Goal: Task Accomplishment & Management: Manage account settings

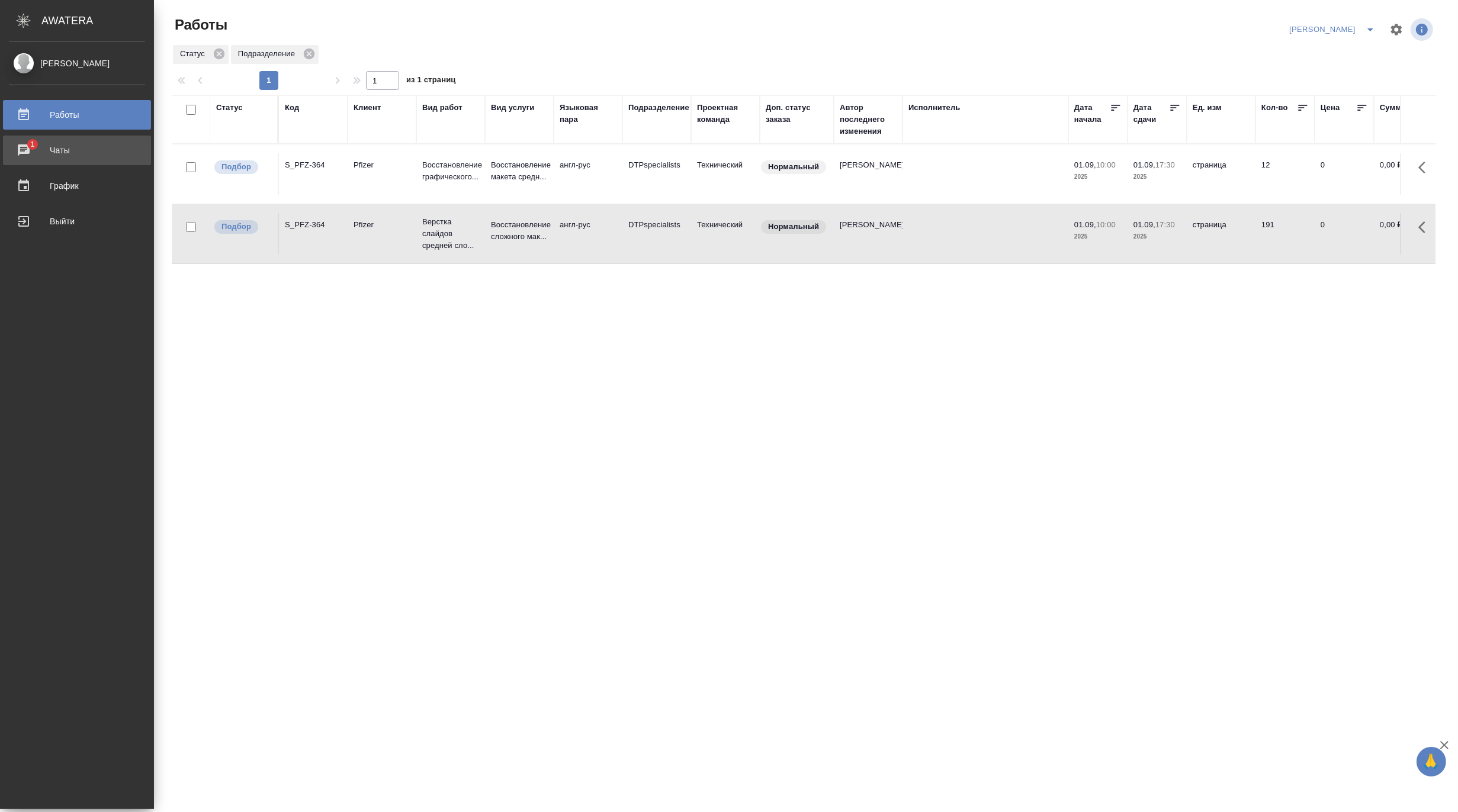
click at [15, 151] on div "Чаты" at bounding box center [77, 150] width 136 height 17
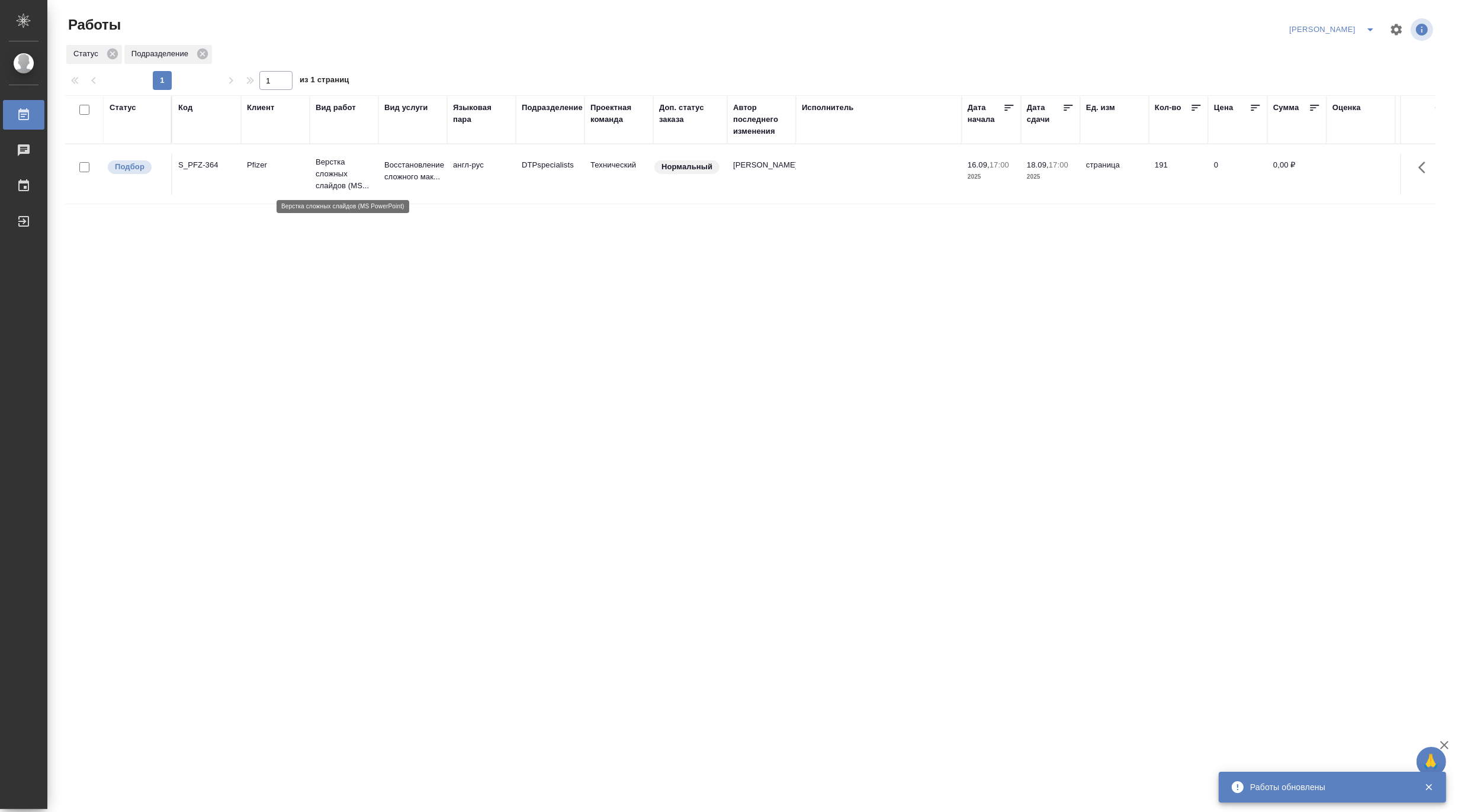
click at [332, 165] on p "Верстка сложных слайдов (MS..." at bounding box center [343, 174] width 57 height 36
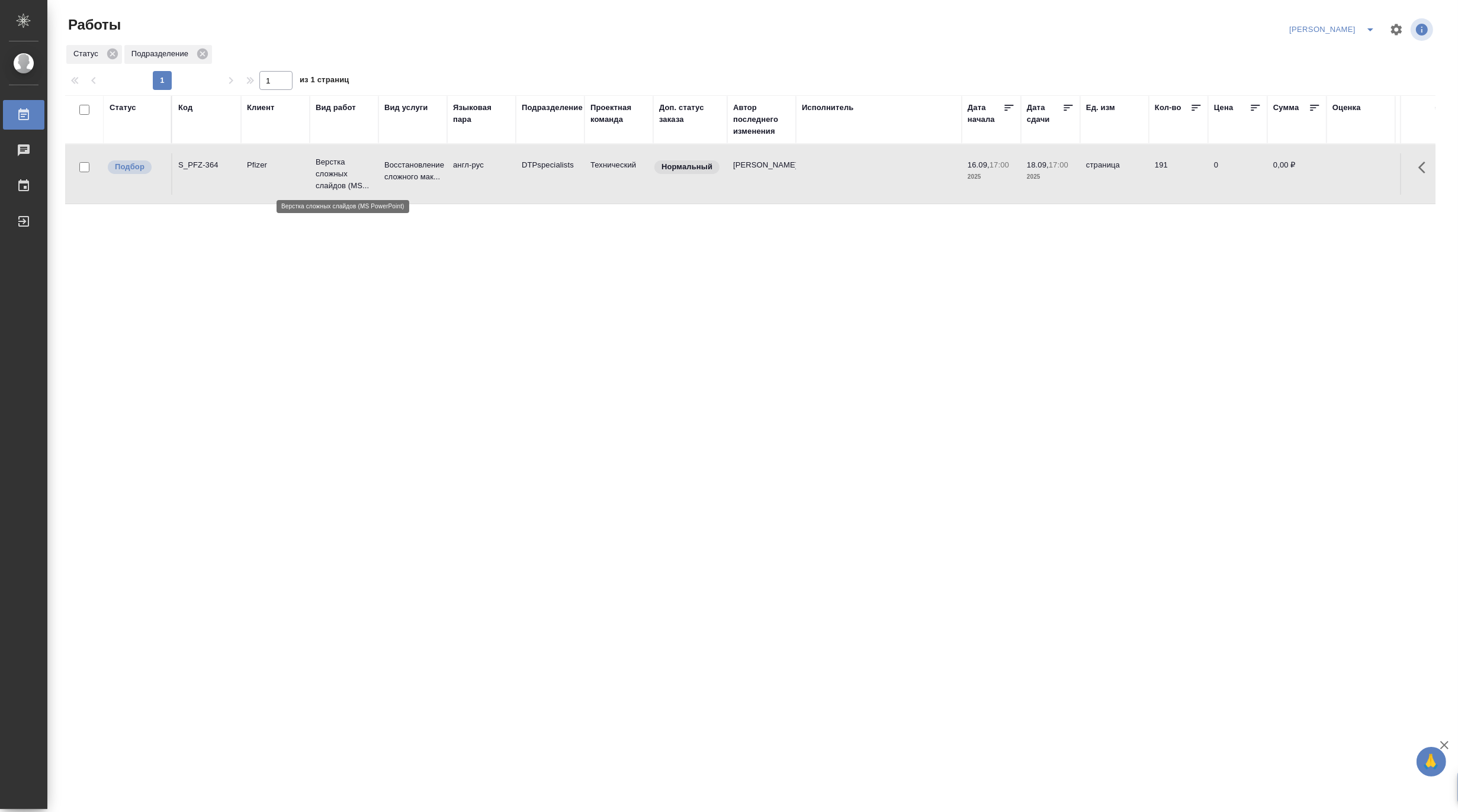
click at [332, 165] on p "Верстка сложных слайдов (MS..." at bounding box center [343, 174] width 57 height 36
click at [424, 178] on p "Восстановление сложного мак..." at bounding box center [412, 171] width 57 height 24
click at [435, 172] on p "Восстановление сложного мак..." at bounding box center [412, 171] width 57 height 24
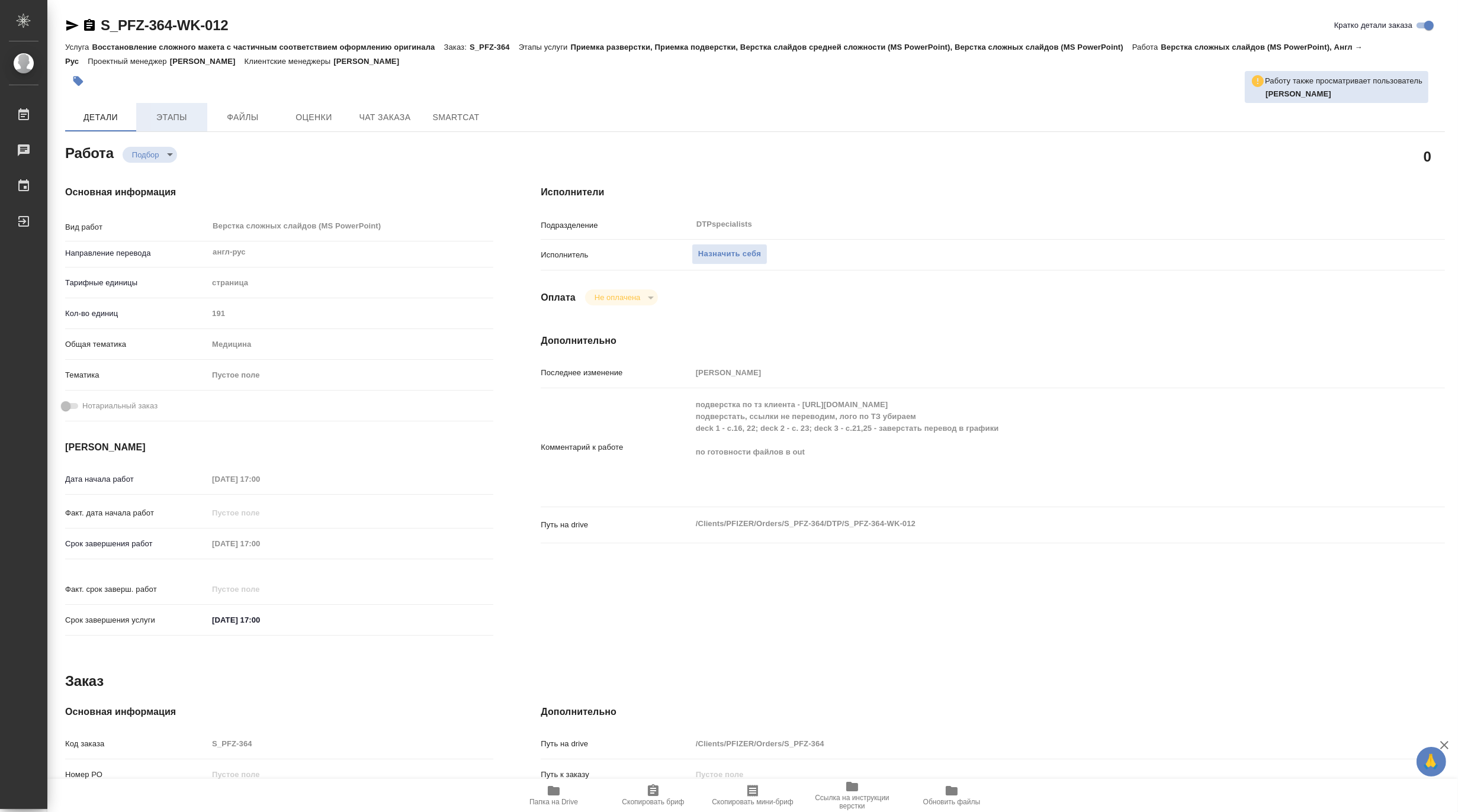
click at [169, 116] on span "Этапы" at bounding box center [171, 117] width 57 height 15
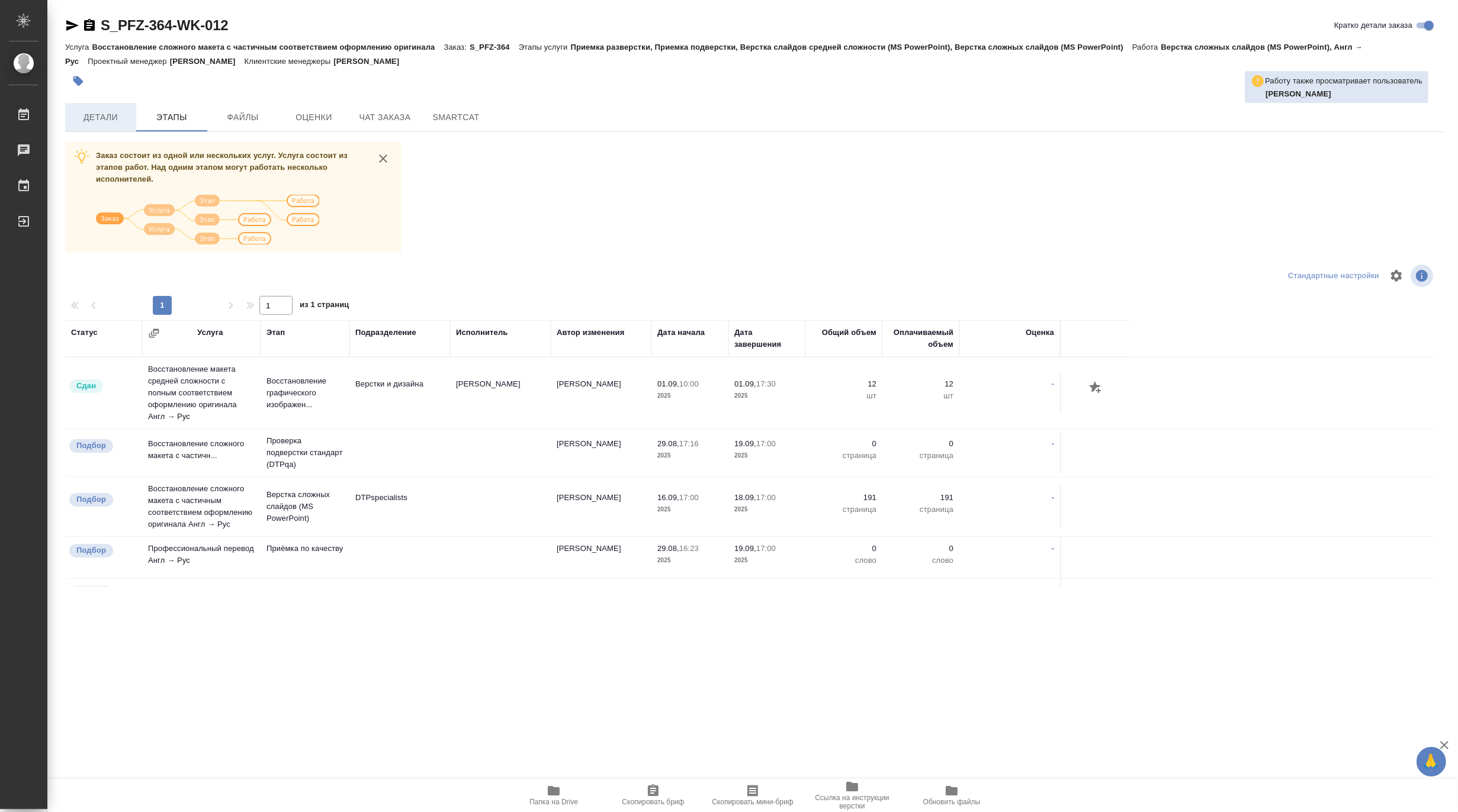
click at [110, 115] on span "Детали" at bounding box center [101, 117] width 57 height 15
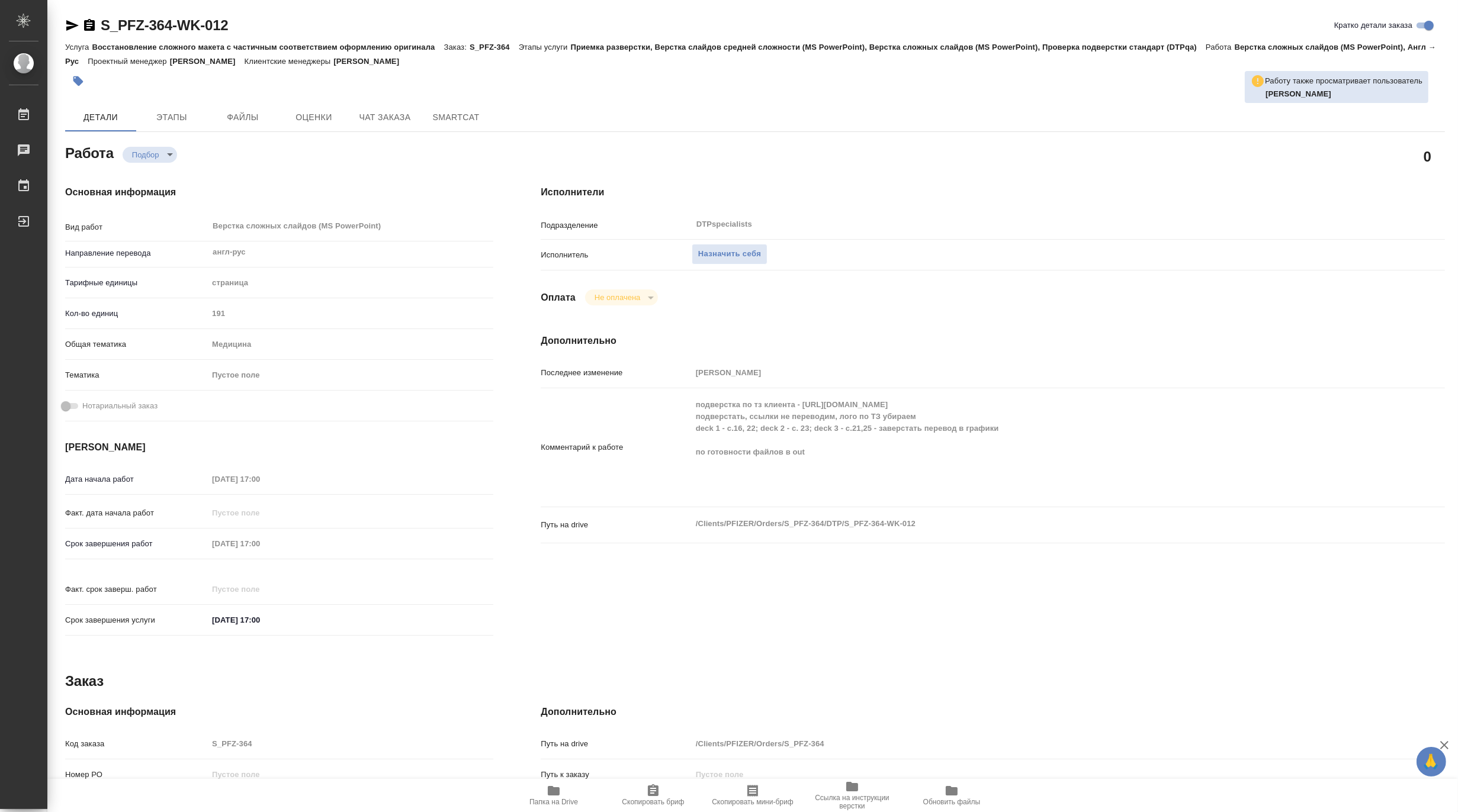
type textarea "x"
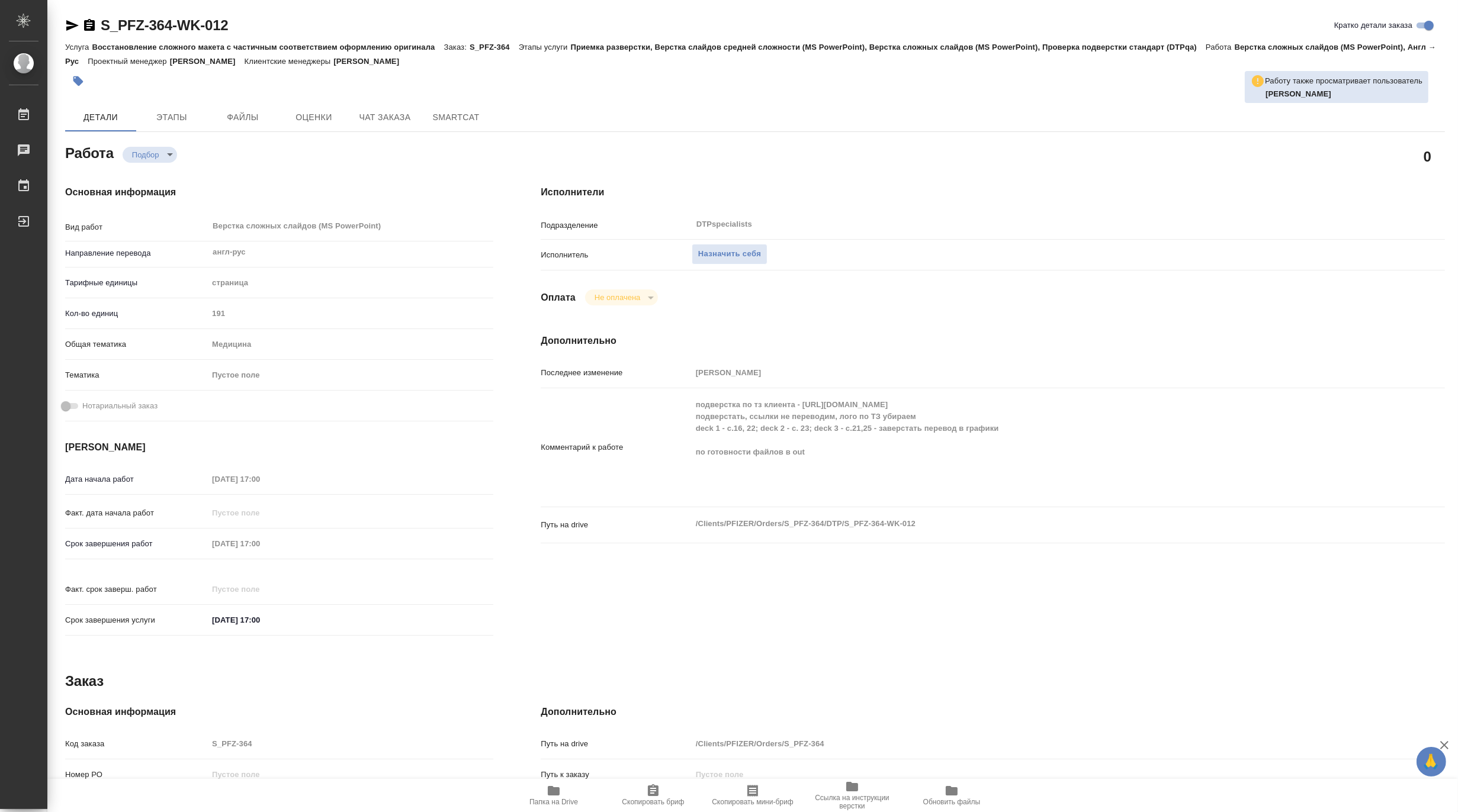
type textarea "x"
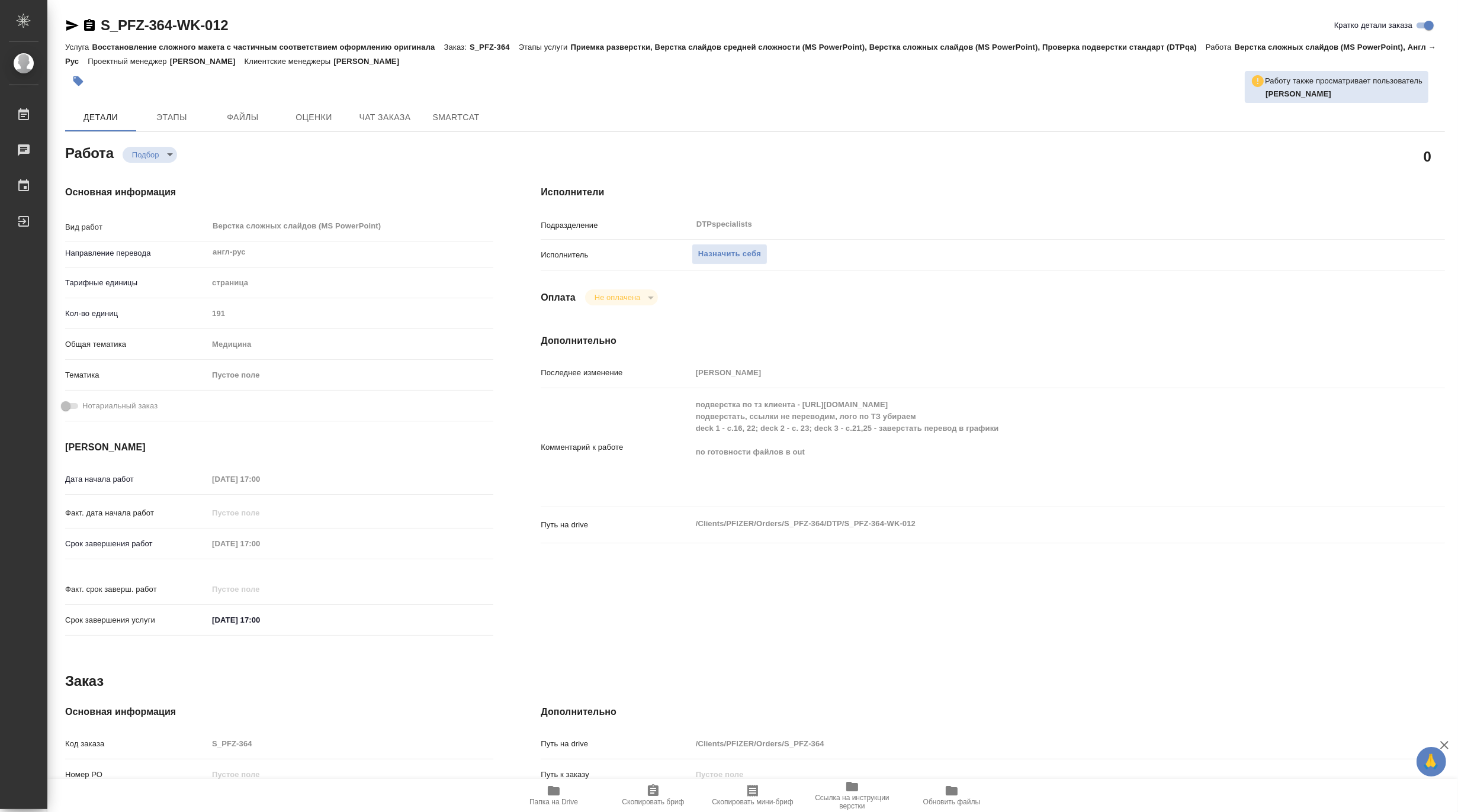
type textarea "x"
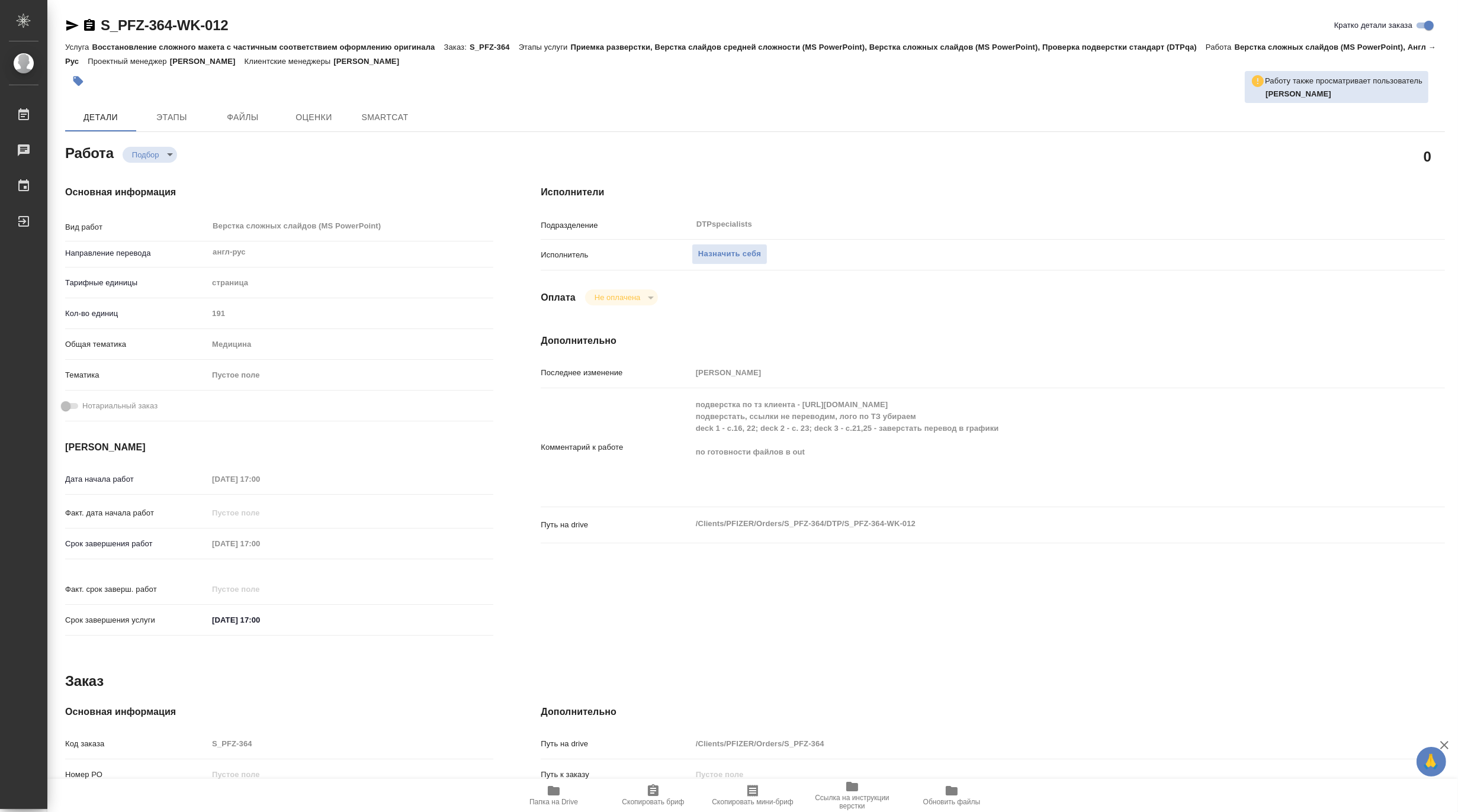
type textarea "x"
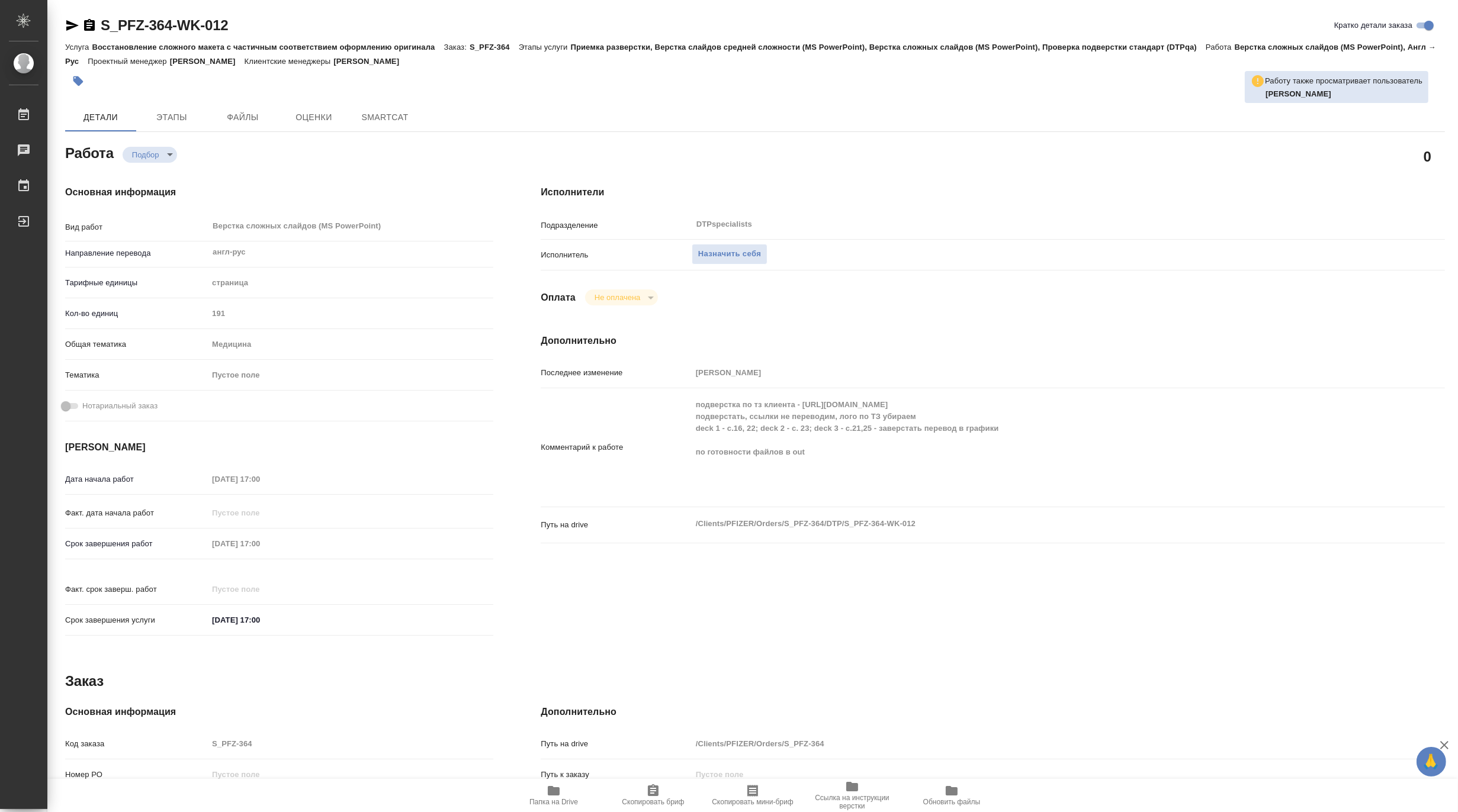
type textarea "x"
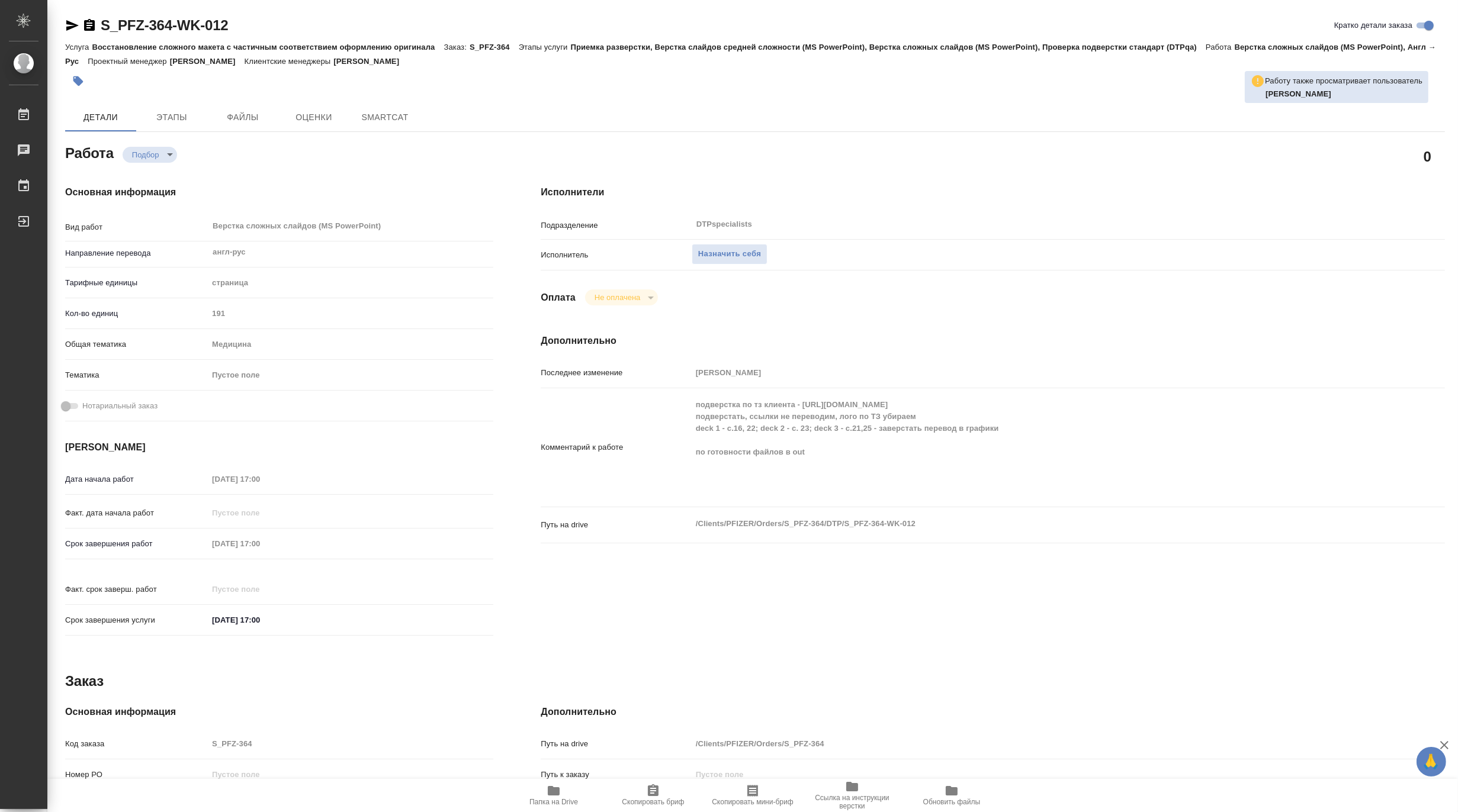
type textarea "x"
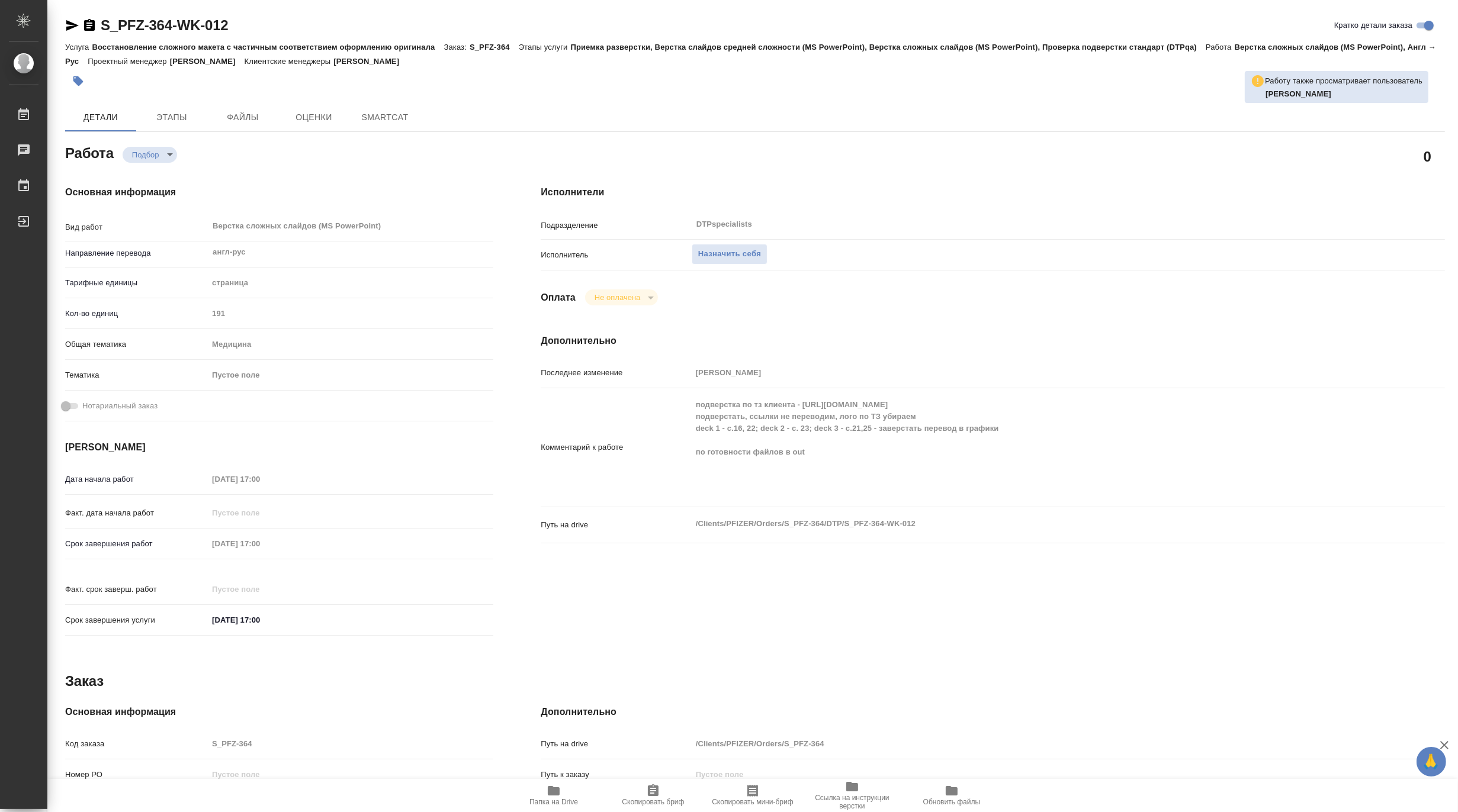
type textarea "x"
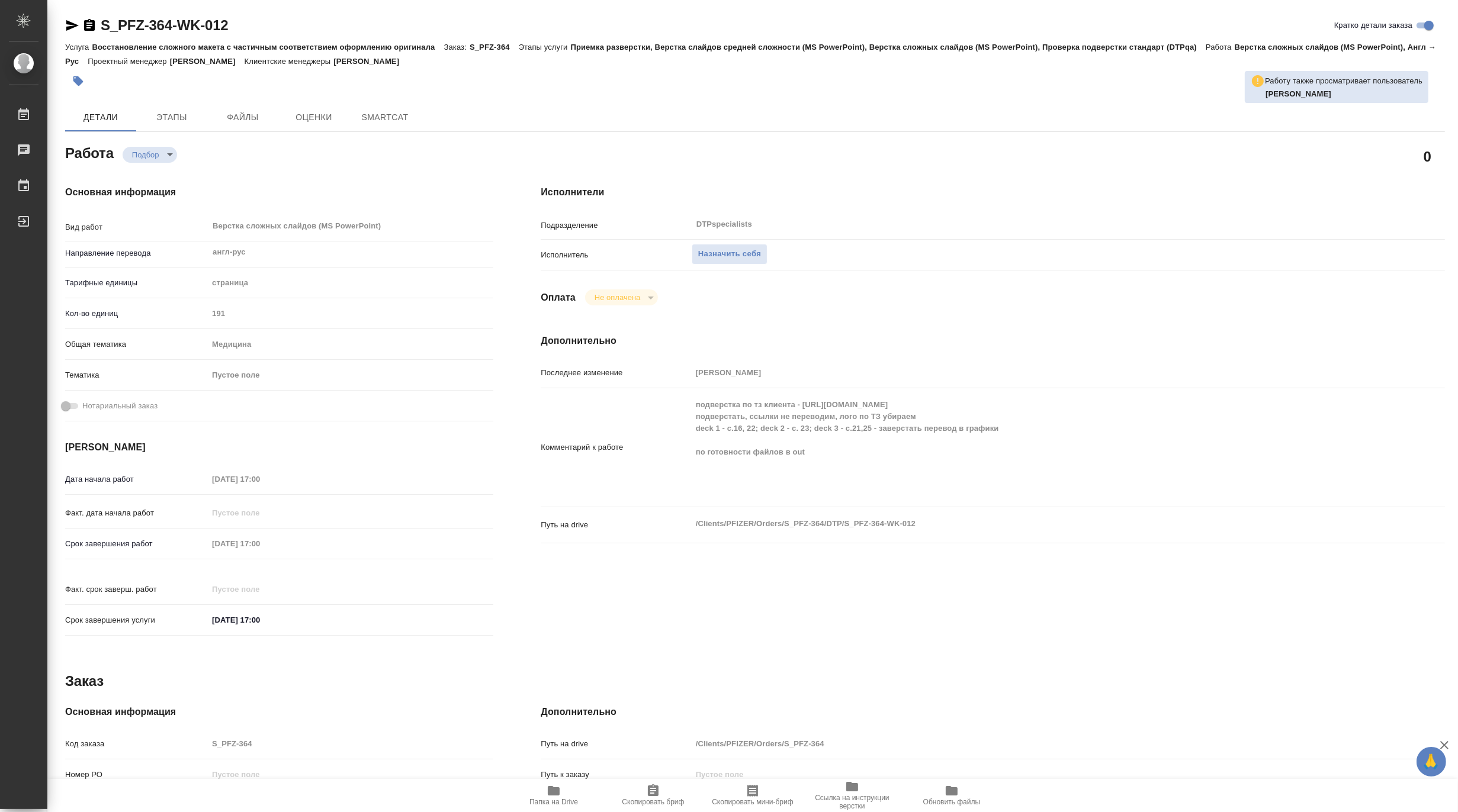
type textarea "x"
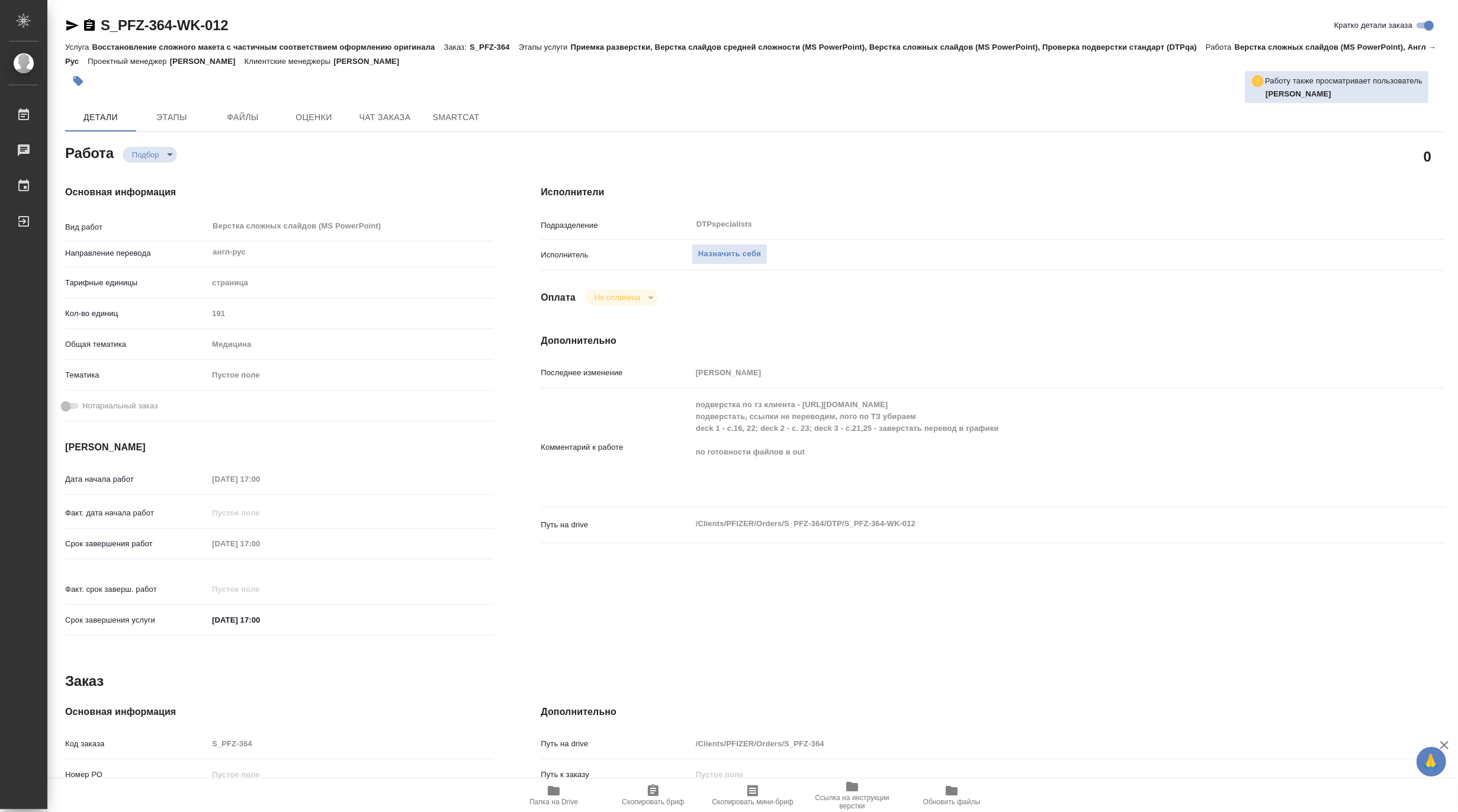
type textarea "x"
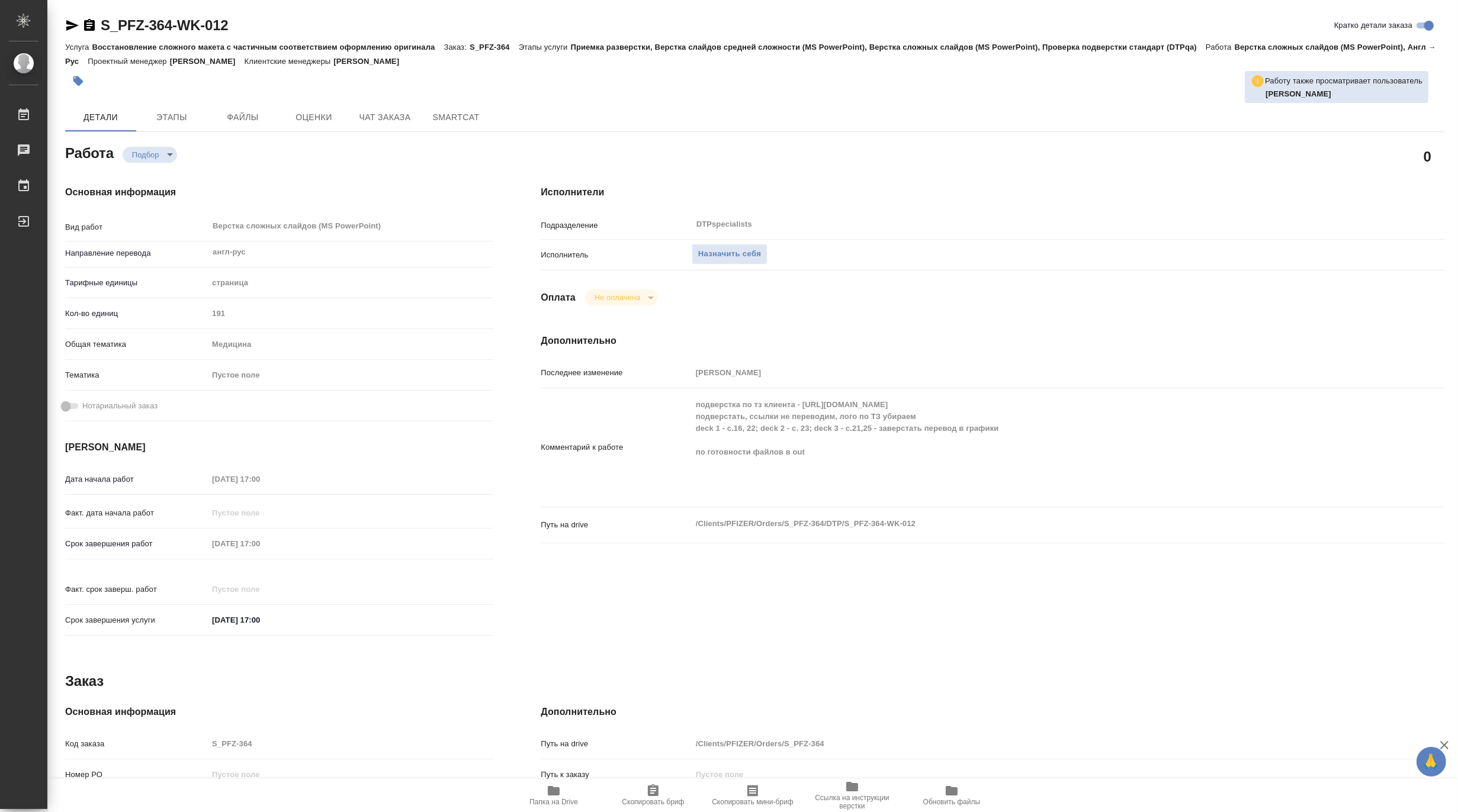
type textarea "x"
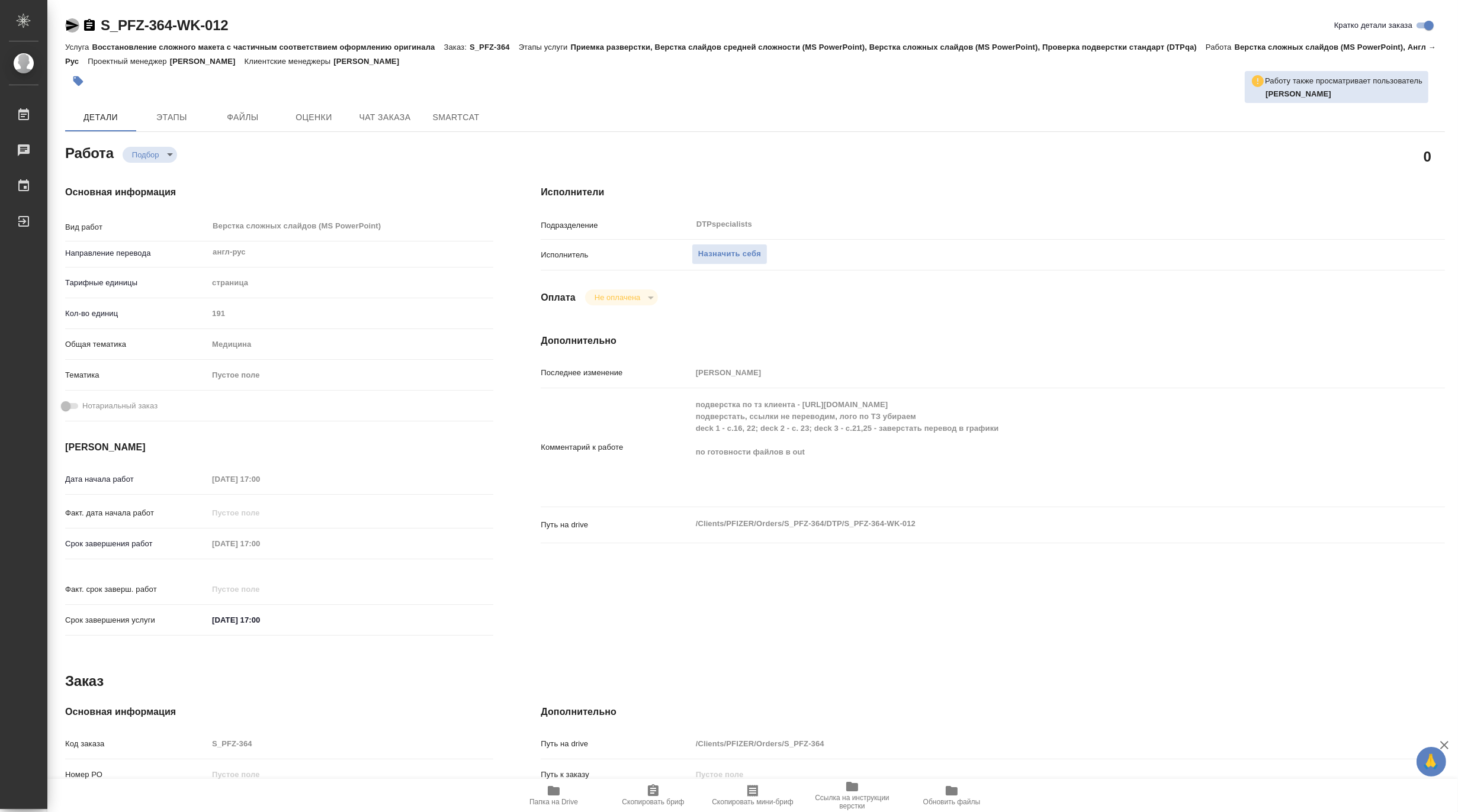
click at [70, 27] on icon "button" at bounding box center [73, 25] width 13 height 10
click at [729, 250] on span "Назначить себя" at bounding box center [729, 255] width 63 height 14
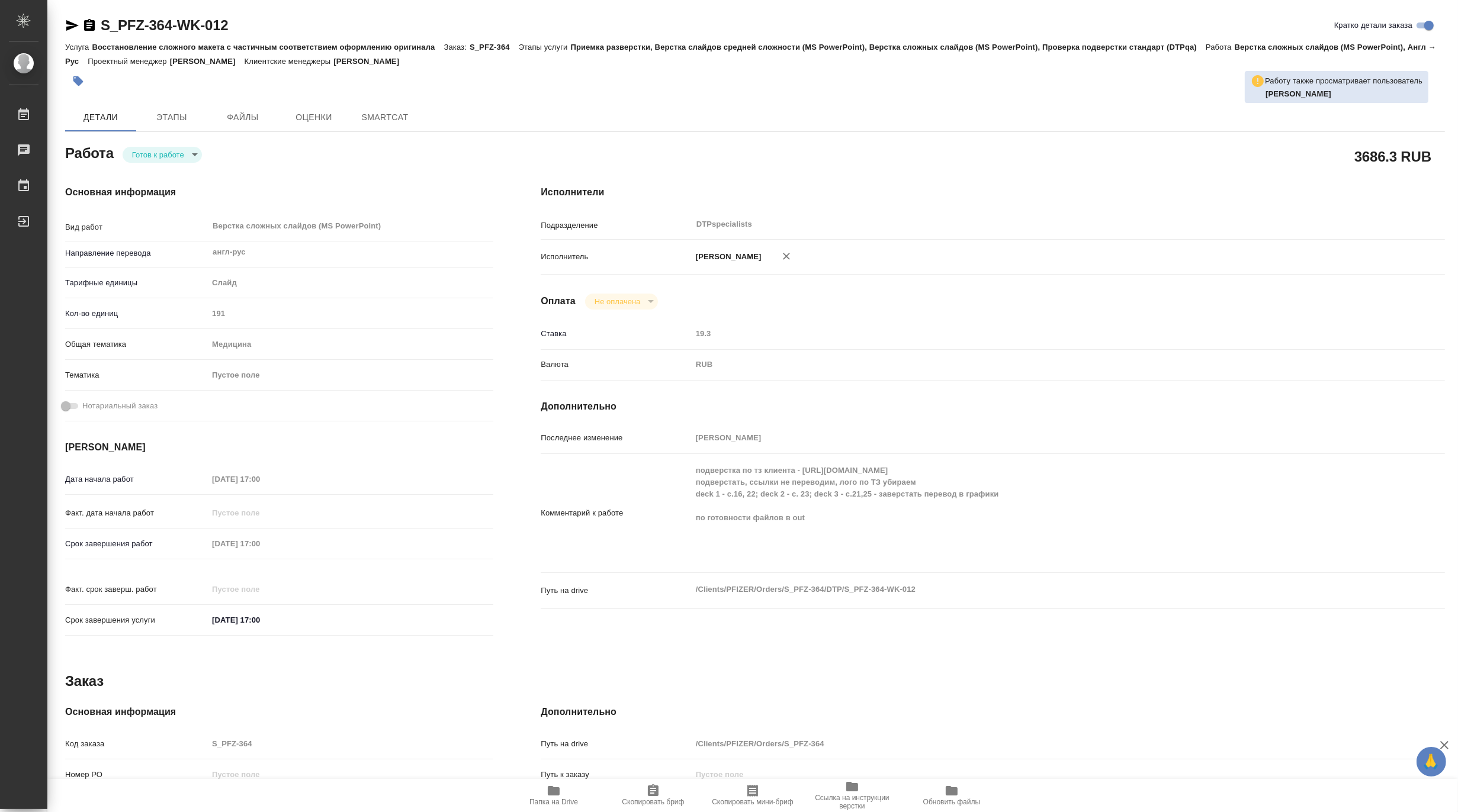
type textarea "x"
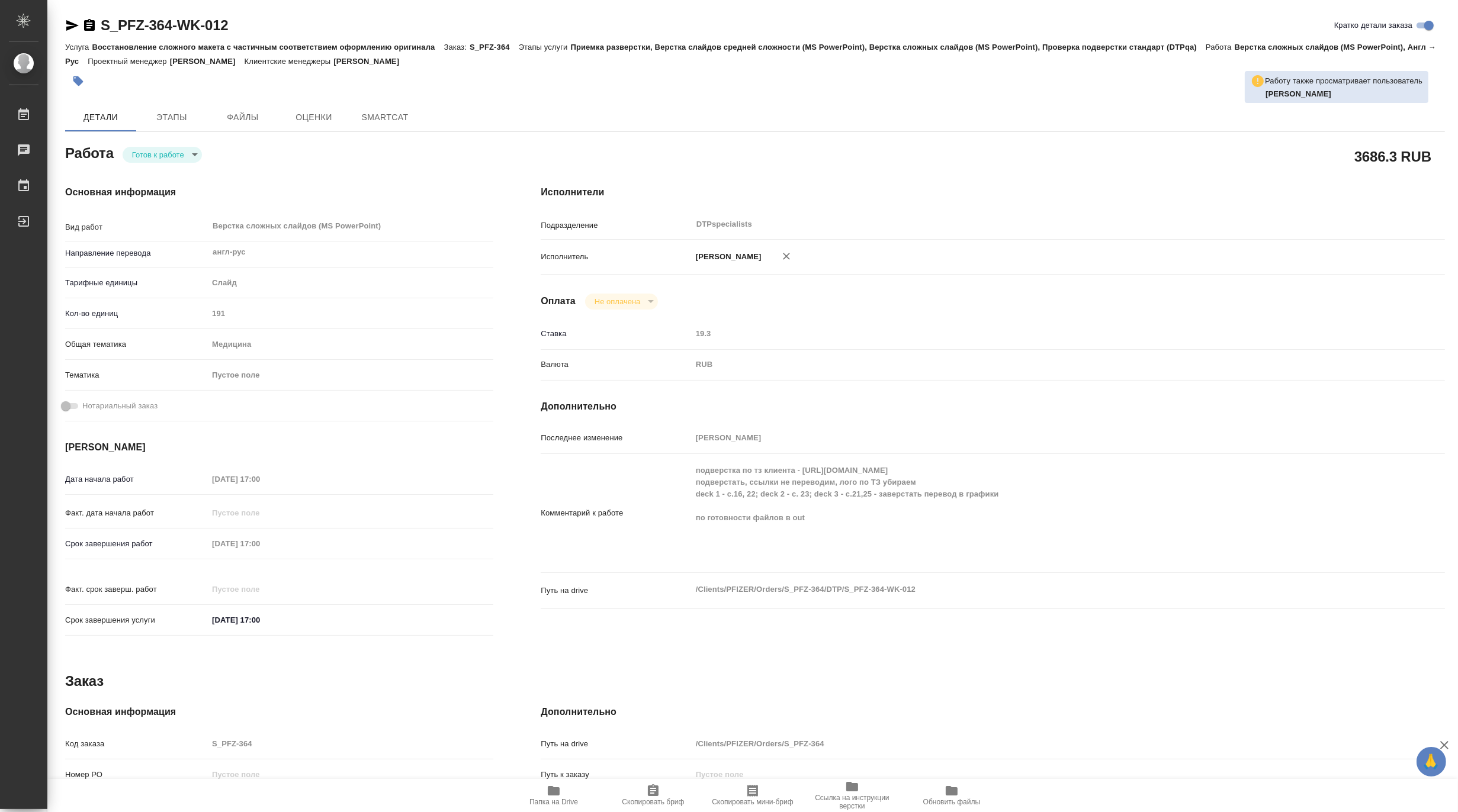
type textarea "x"
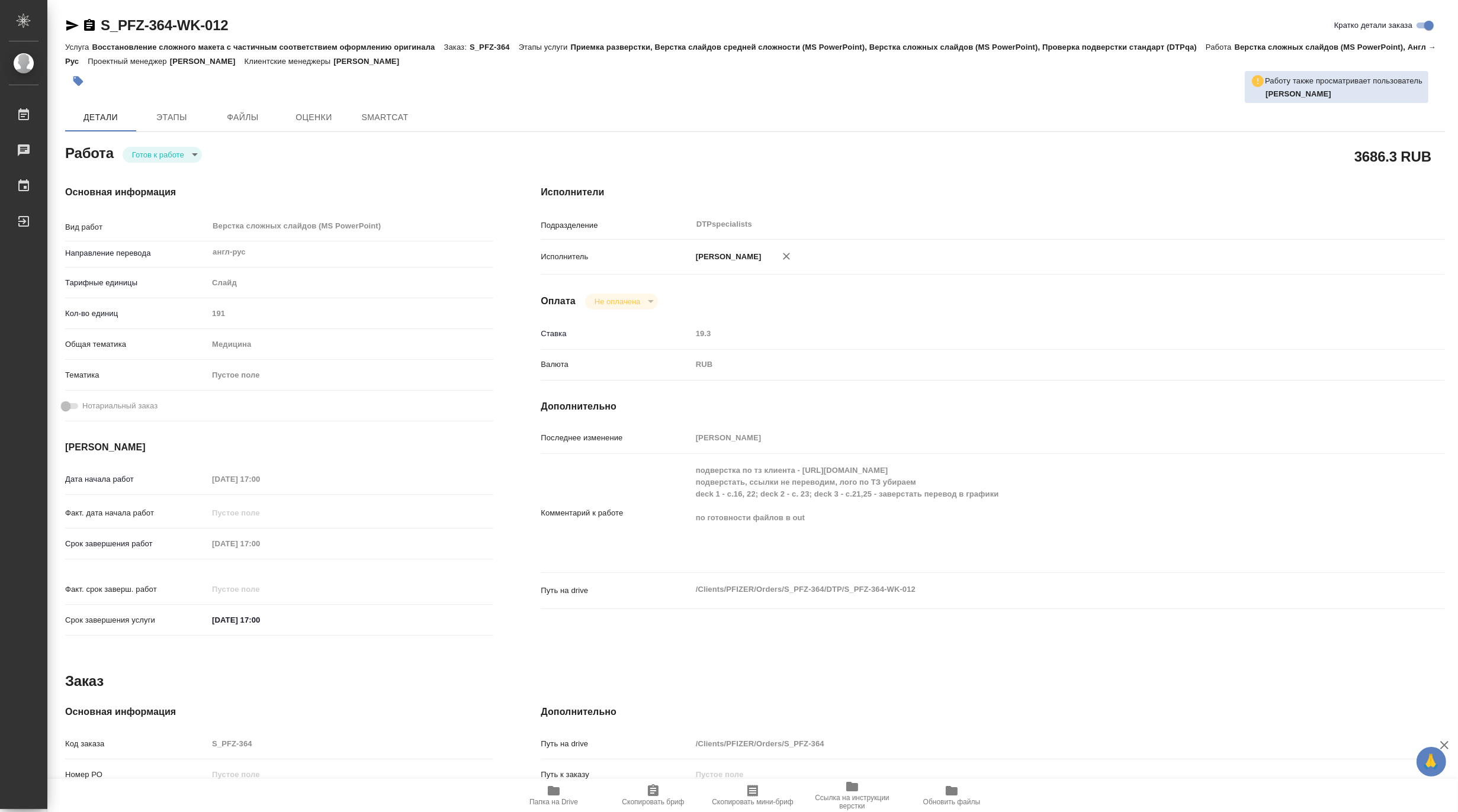
type textarea "x"
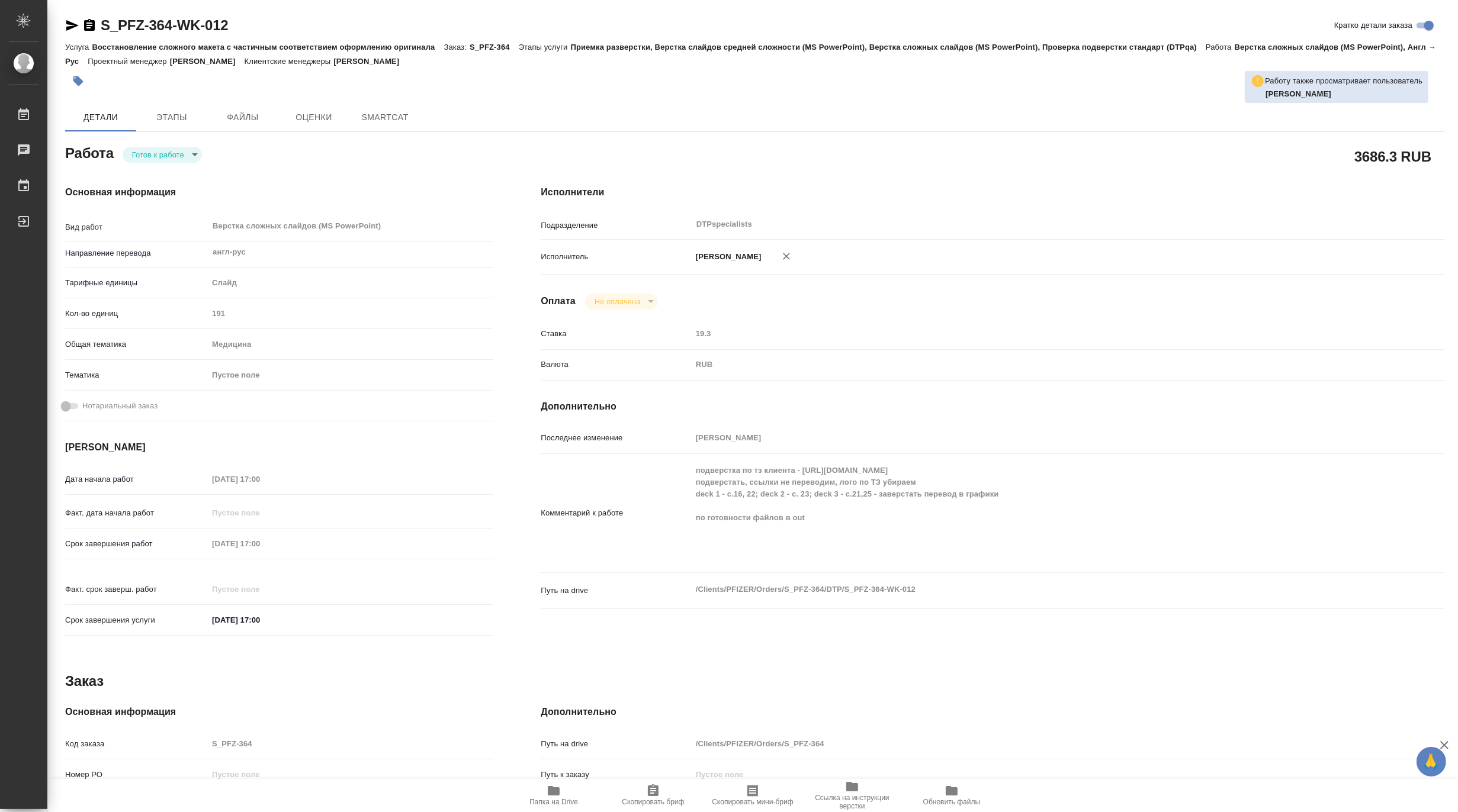
type textarea "x"
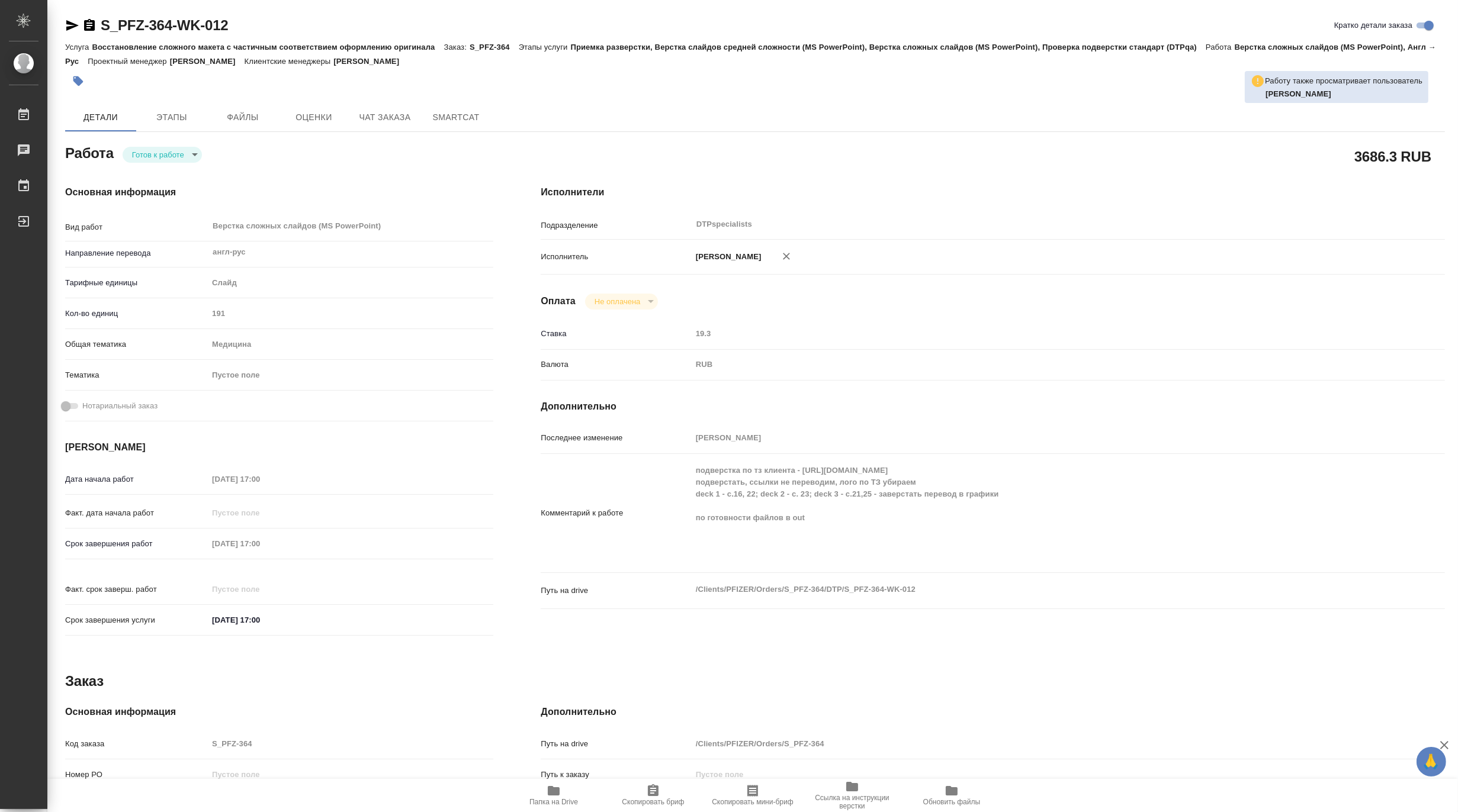
type textarea "x"
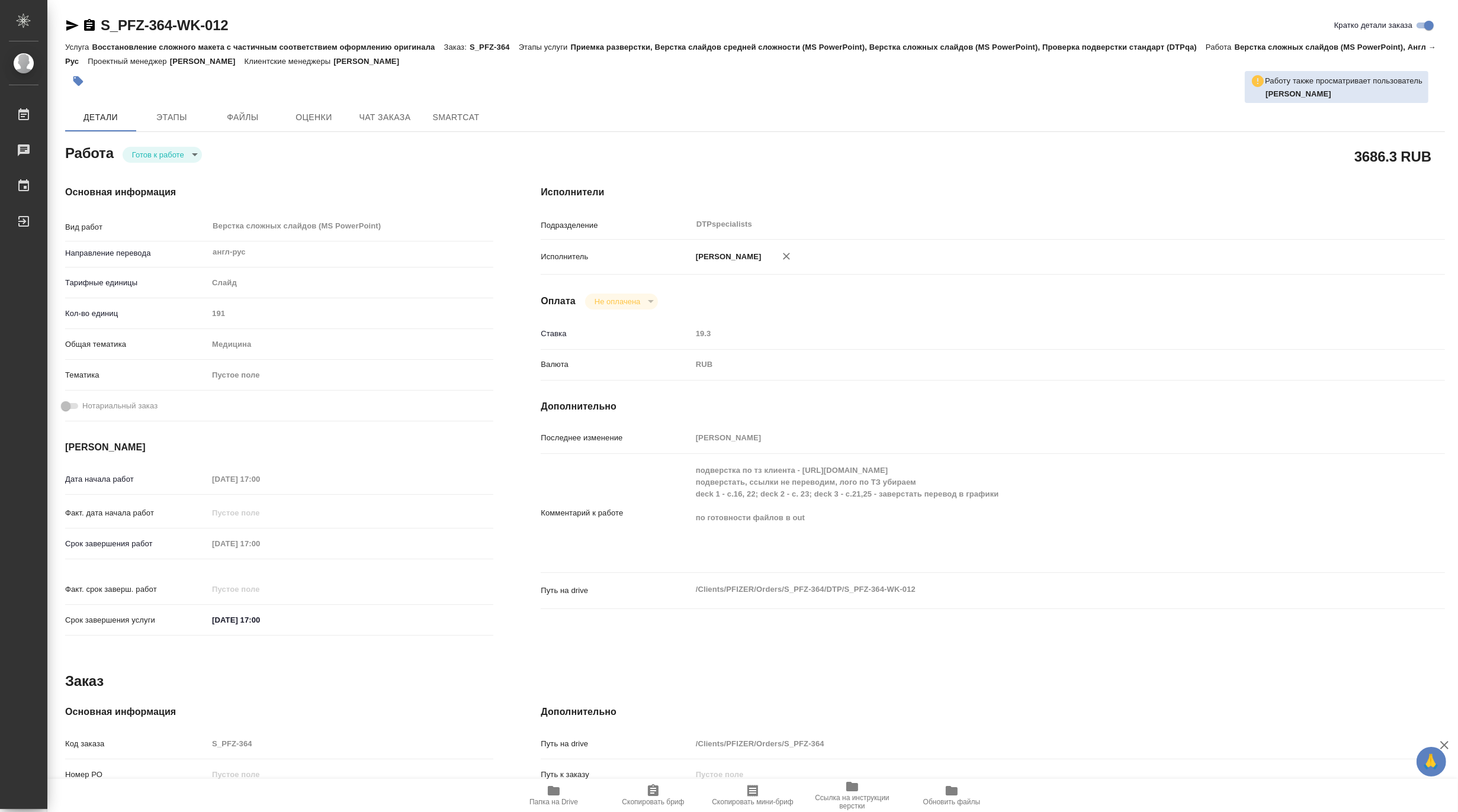
type textarea "x"
